Goal: Information Seeking & Learning: Learn about a topic

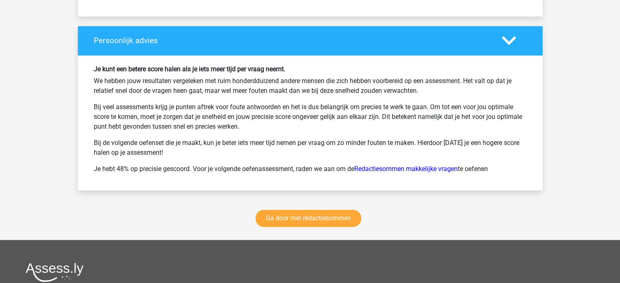
scroll to position [1059, 0]
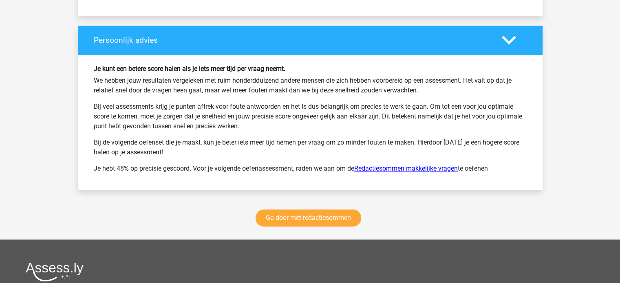
click at [401, 165] on link "Redactiesommen makkelijke vragen" at bounding box center [405, 169] width 103 height 8
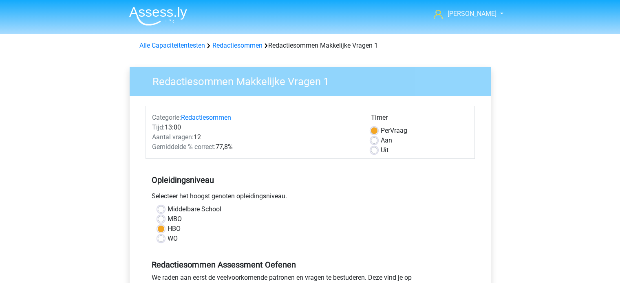
scroll to position [204, 0]
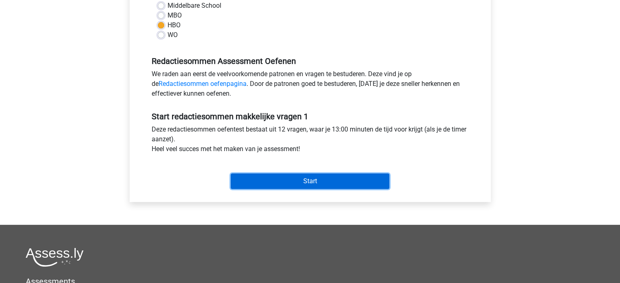
click at [323, 182] on input "Start" at bounding box center [310, 181] width 159 height 15
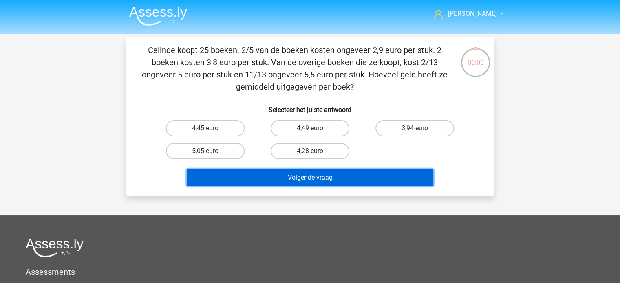
click at [377, 175] on button "Volgende vraag" at bounding box center [310, 177] width 247 height 17
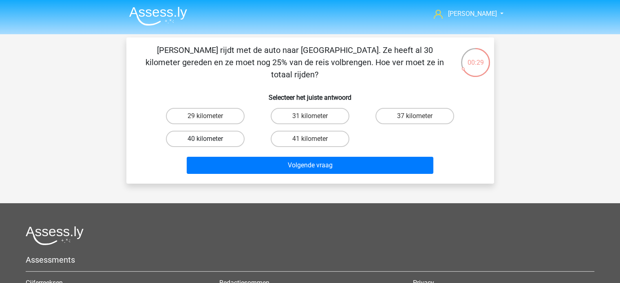
click at [196, 131] on label "40 kilometer" at bounding box center [205, 139] width 79 height 16
click at [205, 139] on input "40 kilometer" at bounding box center [207, 141] width 5 height 5
radio input "true"
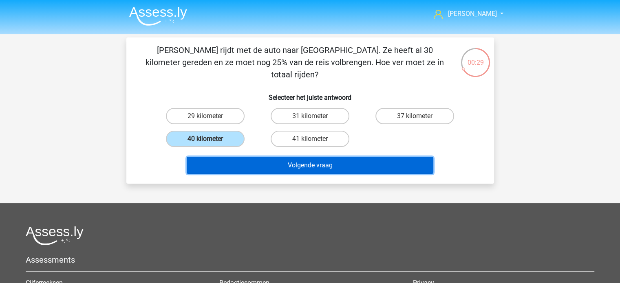
click at [274, 157] on button "Volgende vraag" at bounding box center [310, 165] width 247 height 17
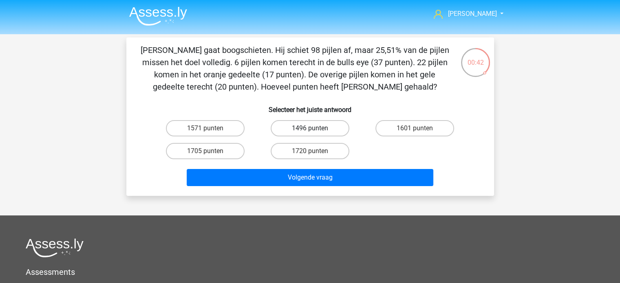
click at [320, 126] on label "1496 punten" at bounding box center [310, 128] width 79 height 16
click at [315, 128] on input "1496 punten" at bounding box center [312, 130] width 5 height 5
radio input "true"
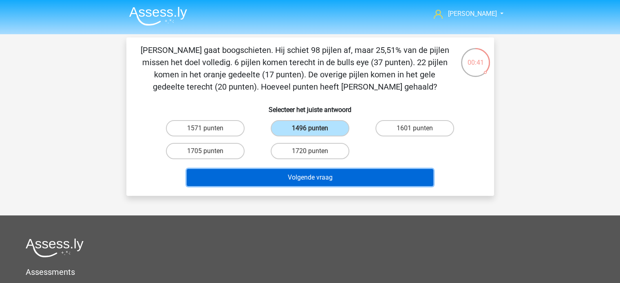
click at [318, 175] on button "Volgende vraag" at bounding box center [310, 177] width 247 height 17
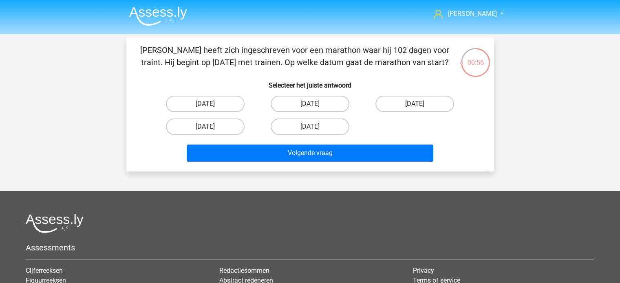
click at [418, 103] on label "23 november" at bounding box center [414, 104] width 79 height 16
click at [418, 104] on input "23 november" at bounding box center [417, 106] width 5 height 5
radio input "true"
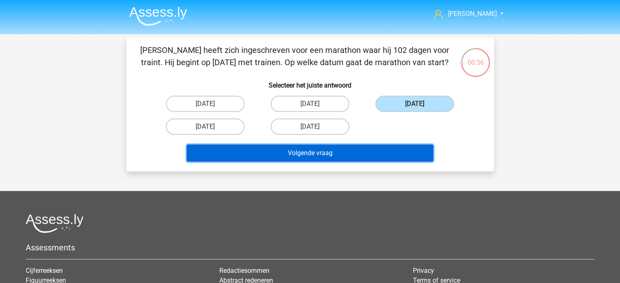
click at [370, 148] on button "Volgende vraag" at bounding box center [310, 153] width 247 height 17
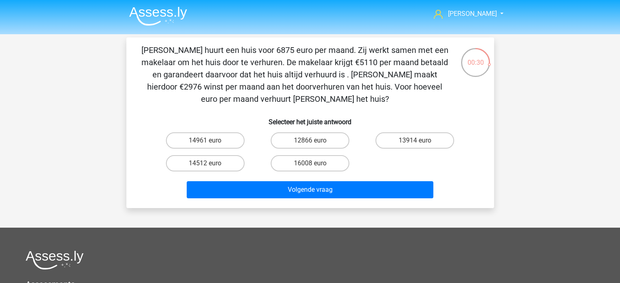
drag, startPoint x: 341, startPoint y: 97, endPoint x: 135, endPoint y: 53, distance: 210.2
click at [135, 53] on div "Clarissa huurt een huis voor 6875 euro per maand. Zij werkt samen met een makel…" at bounding box center [310, 123] width 361 height 158
copy p "Clarissa huurt een huis voor 6875 euro per maand. Zij werkt samen met een makel…"
click at [316, 139] on label "12866 euro" at bounding box center [310, 140] width 79 height 16
click at [315, 141] on input "12866 euro" at bounding box center [312, 143] width 5 height 5
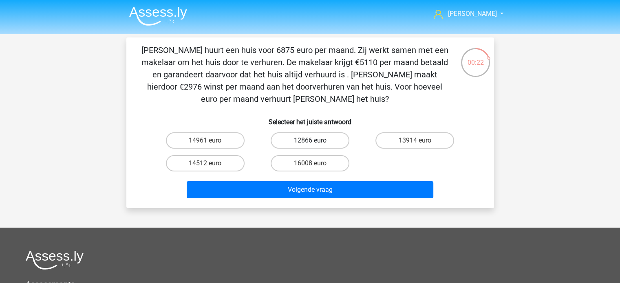
radio input "true"
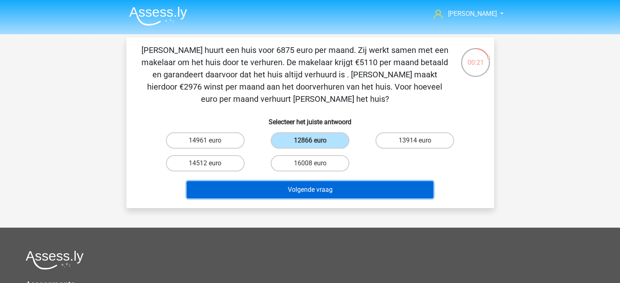
click at [296, 188] on button "Volgende vraag" at bounding box center [310, 189] width 247 height 17
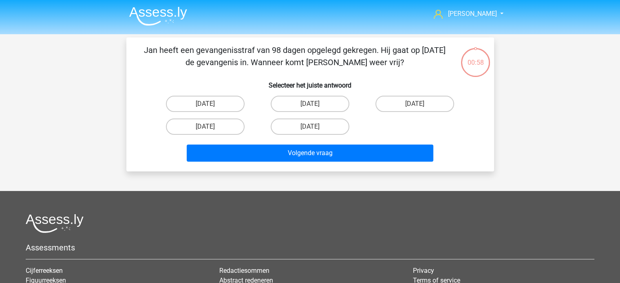
scroll to position [37, 0]
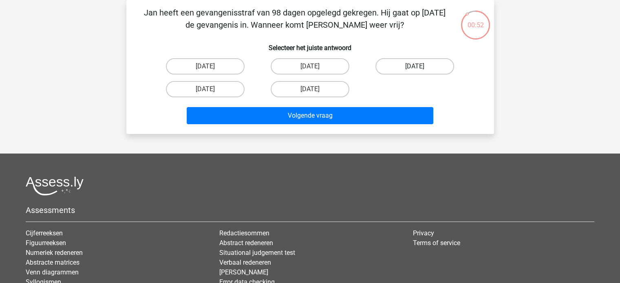
click at [398, 64] on label "22 augustus" at bounding box center [414, 66] width 79 height 16
click at [415, 66] on input "22 augustus" at bounding box center [417, 68] width 5 height 5
radio input "true"
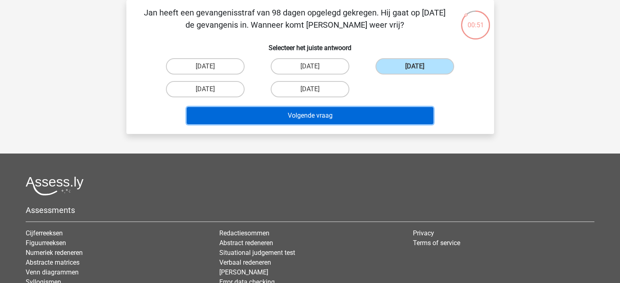
click at [365, 112] on button "Volgende vraag" at bounding box center [310, 115] width 247 height 17
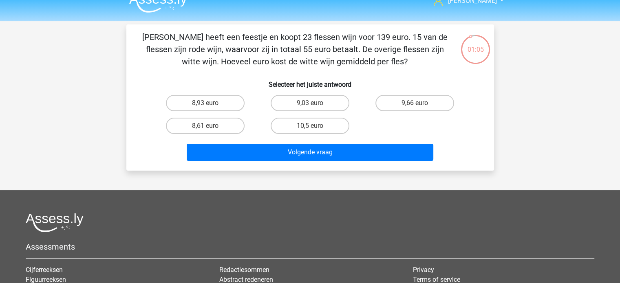
scroll to position [0, 0]
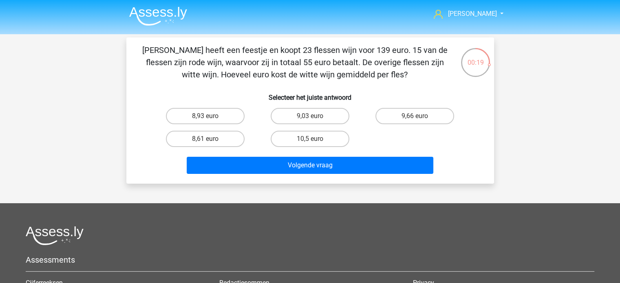
drag, startPoint x: 393, startPoint y: 70, endPoint x: 146, endPoint y: 46, distance: 248.1
click at [140, 46] on p "Martine heeft een feestje en koopt 23 flessen wijn voor 139 euro. 15 van de fle…" at bounding box center [294, 62] width 311 height 37
copy p "Martine heeft een feestje en koopt 23 flessen wijn voor 139 euro. 15 van de fle…"
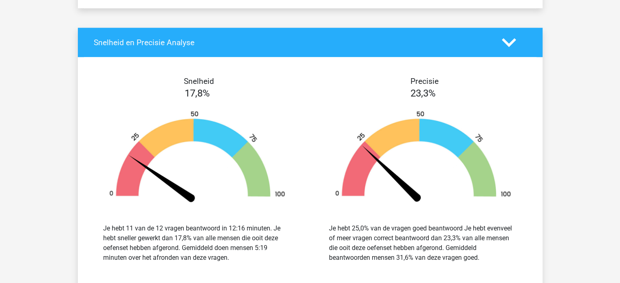
scroll to position [815, 0]
